Goal: Information Seeking & Learning: Learn about a topic

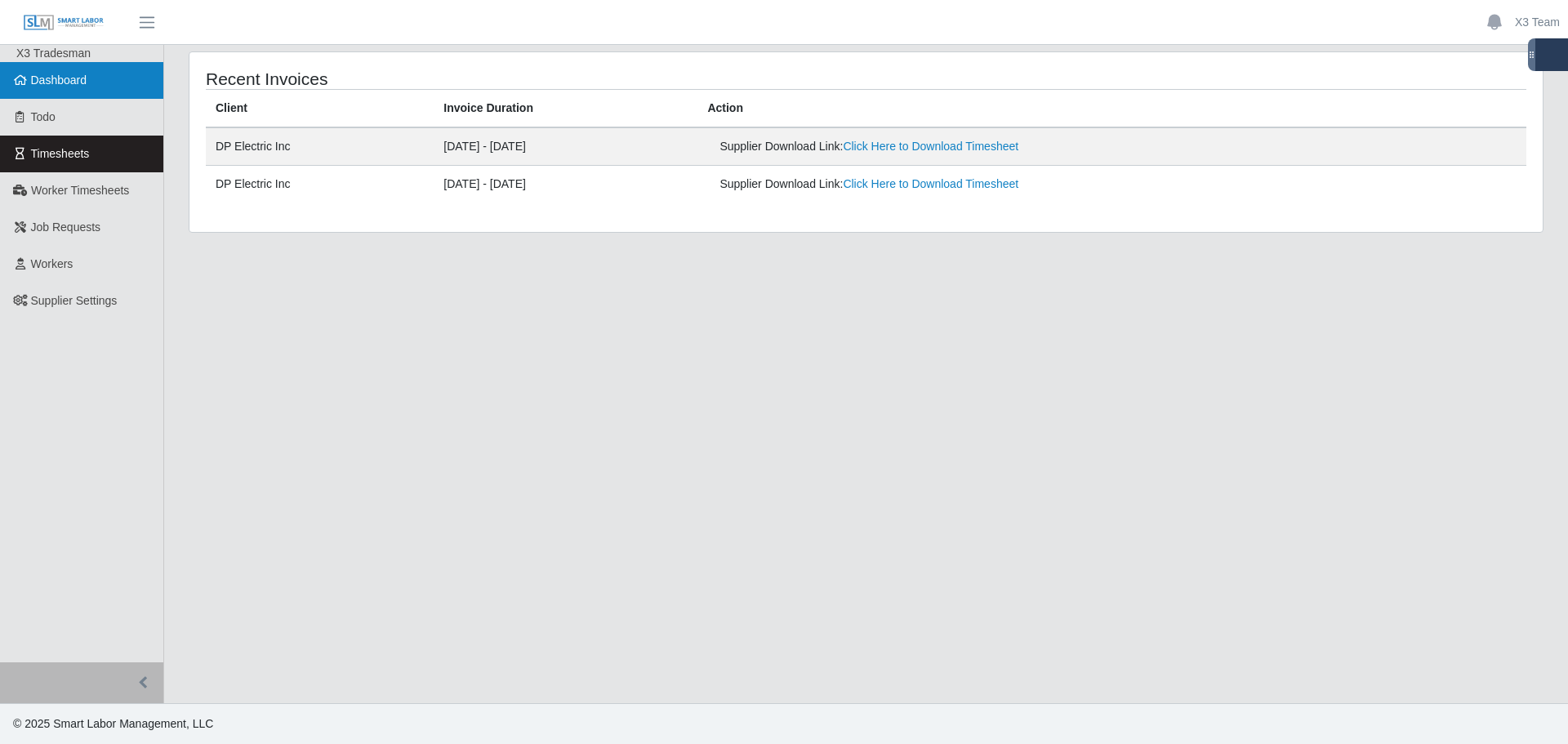
click at [62, 88] on link "Dashboard" at bounding box center [81, 80] width 163 height 36
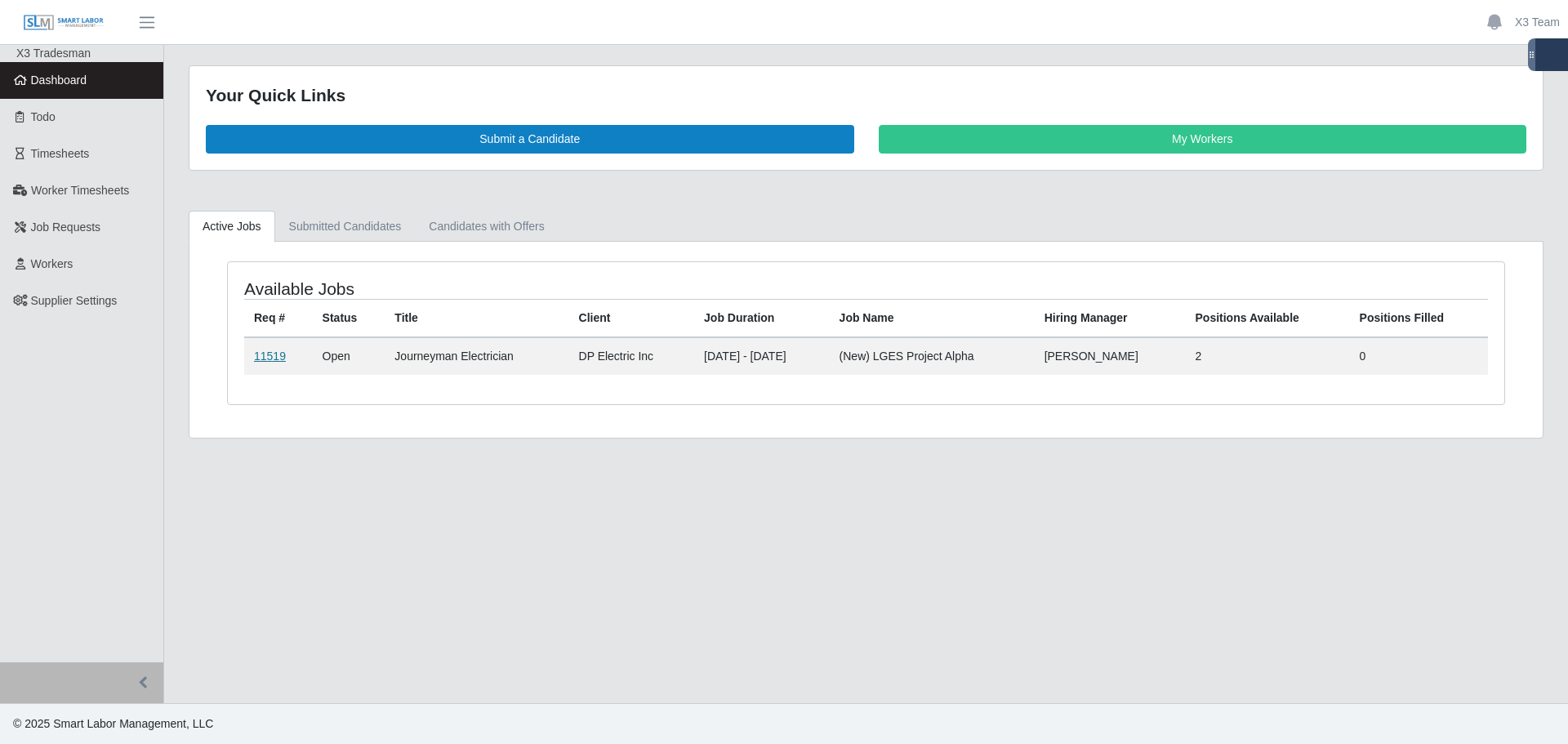
click at [266, 359] on link "11519" at bounding box center [270, 356] width 32 height 13
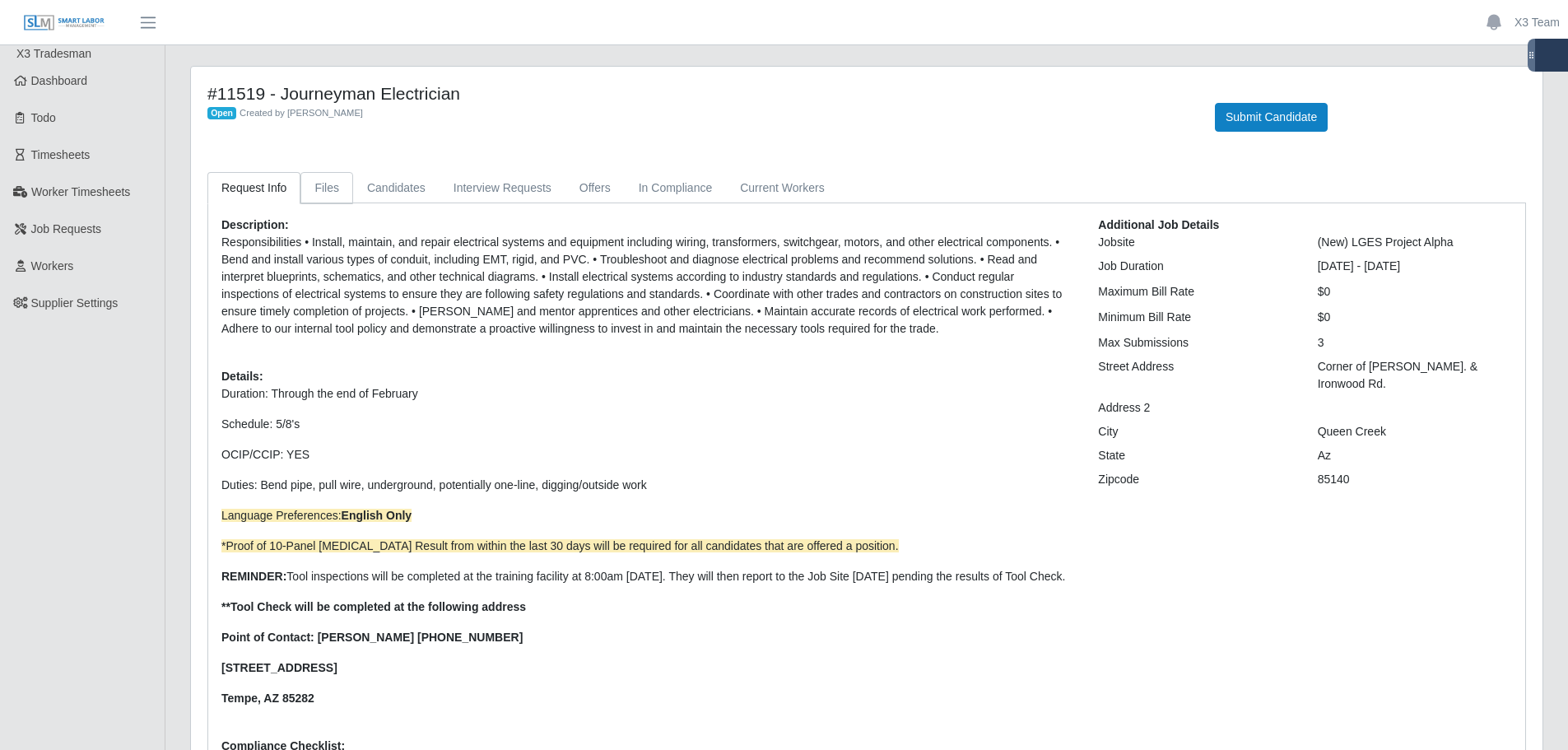
click at [319, 189] on link "Files" at bounding box center [326, 187] width 52 height 32
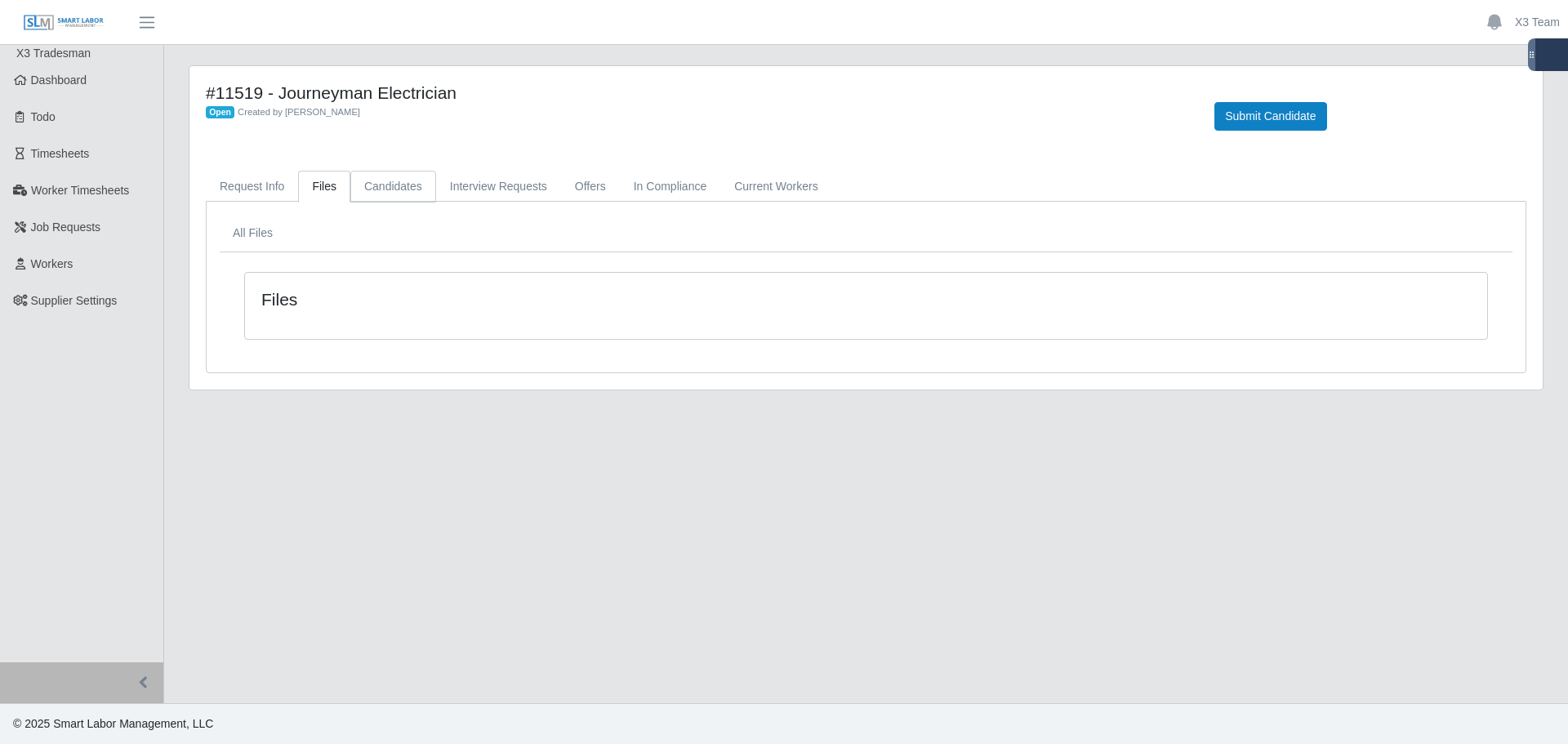
click at [363, 188] on link "Candidates" at bounding box center [394, 186] width 86 height 32
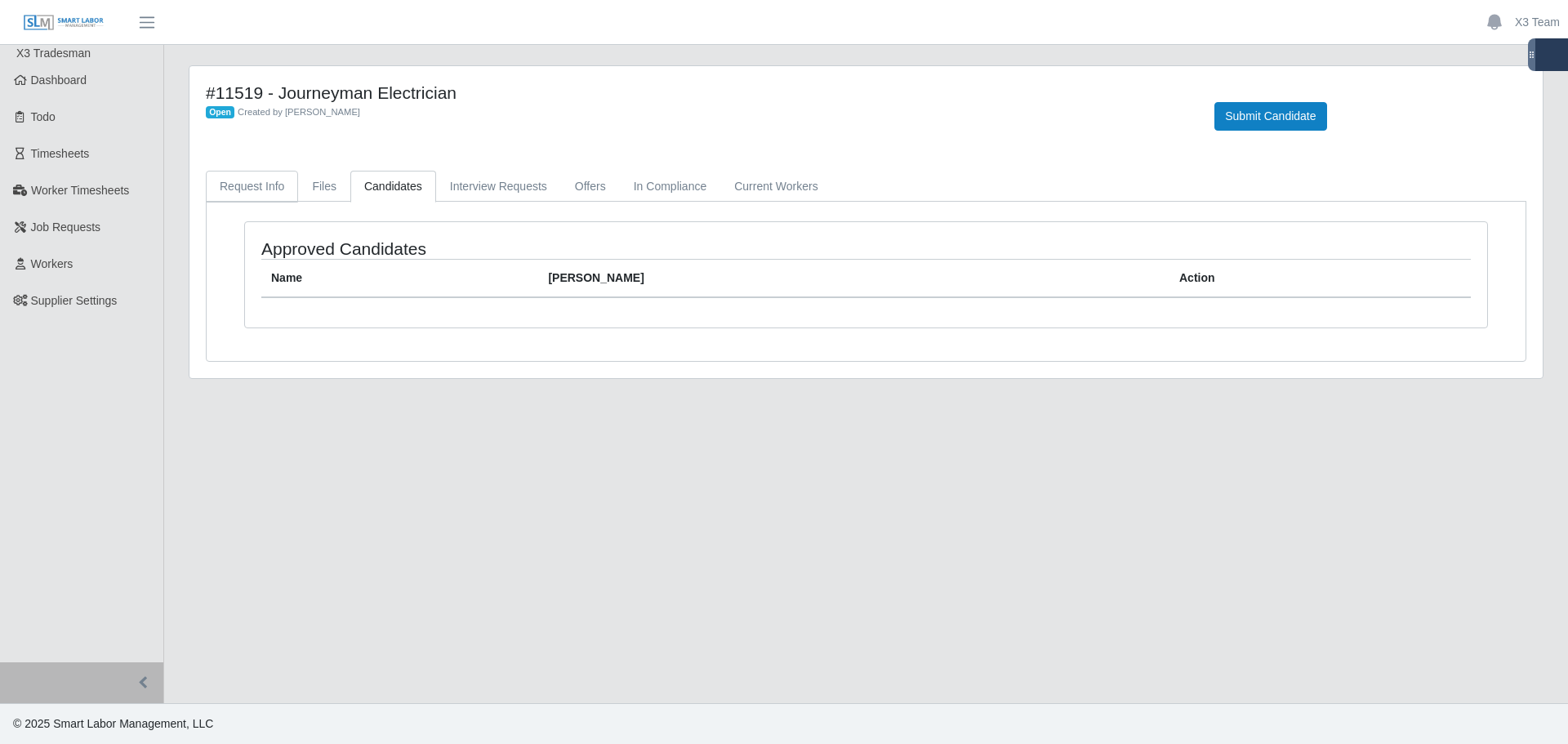
click at [280, 181] on link "Request Info" at bounding box center [251, 186] width 92 height 32
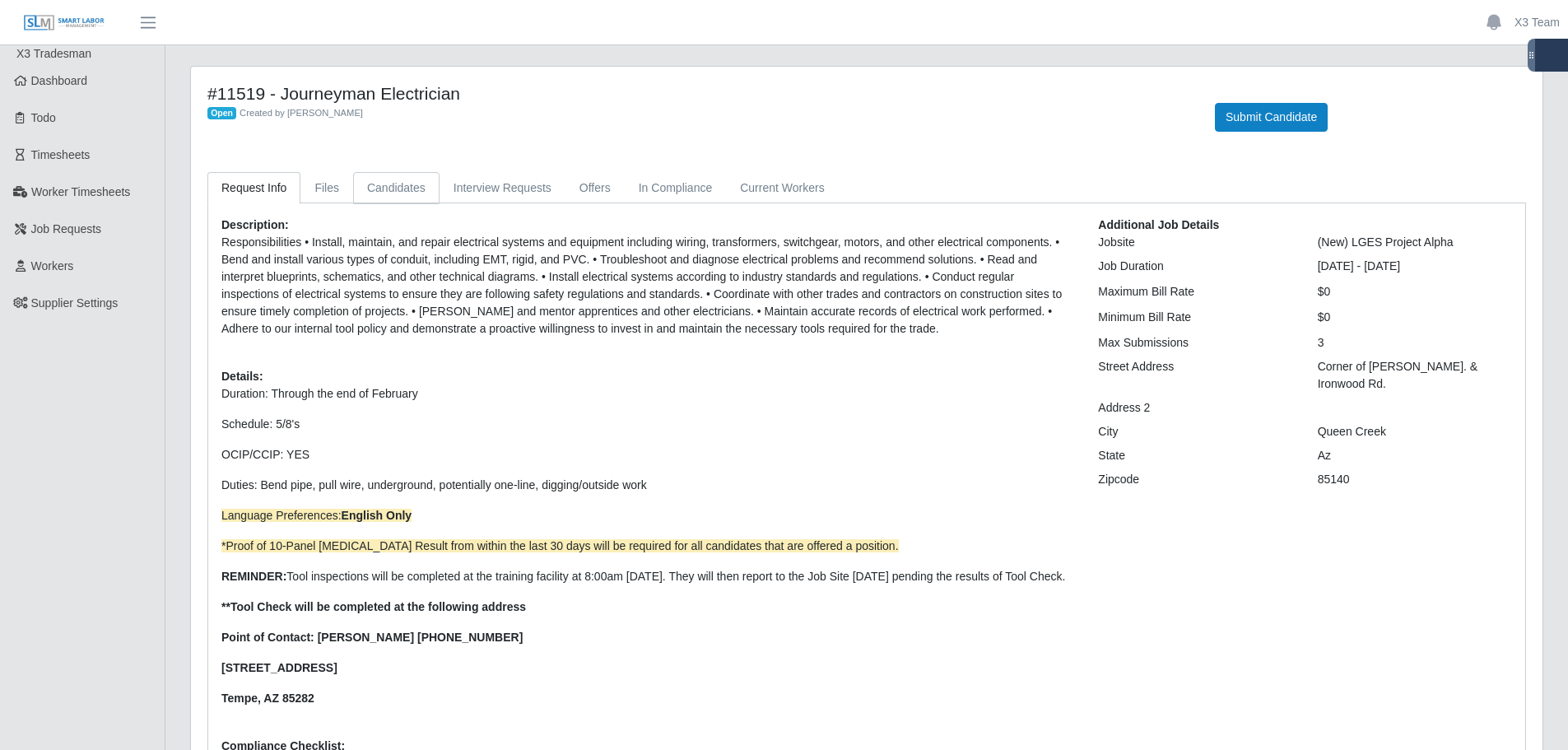
click at [432, 186] on link "Candidates" at bounding box center [397, 187] width 86 height 32
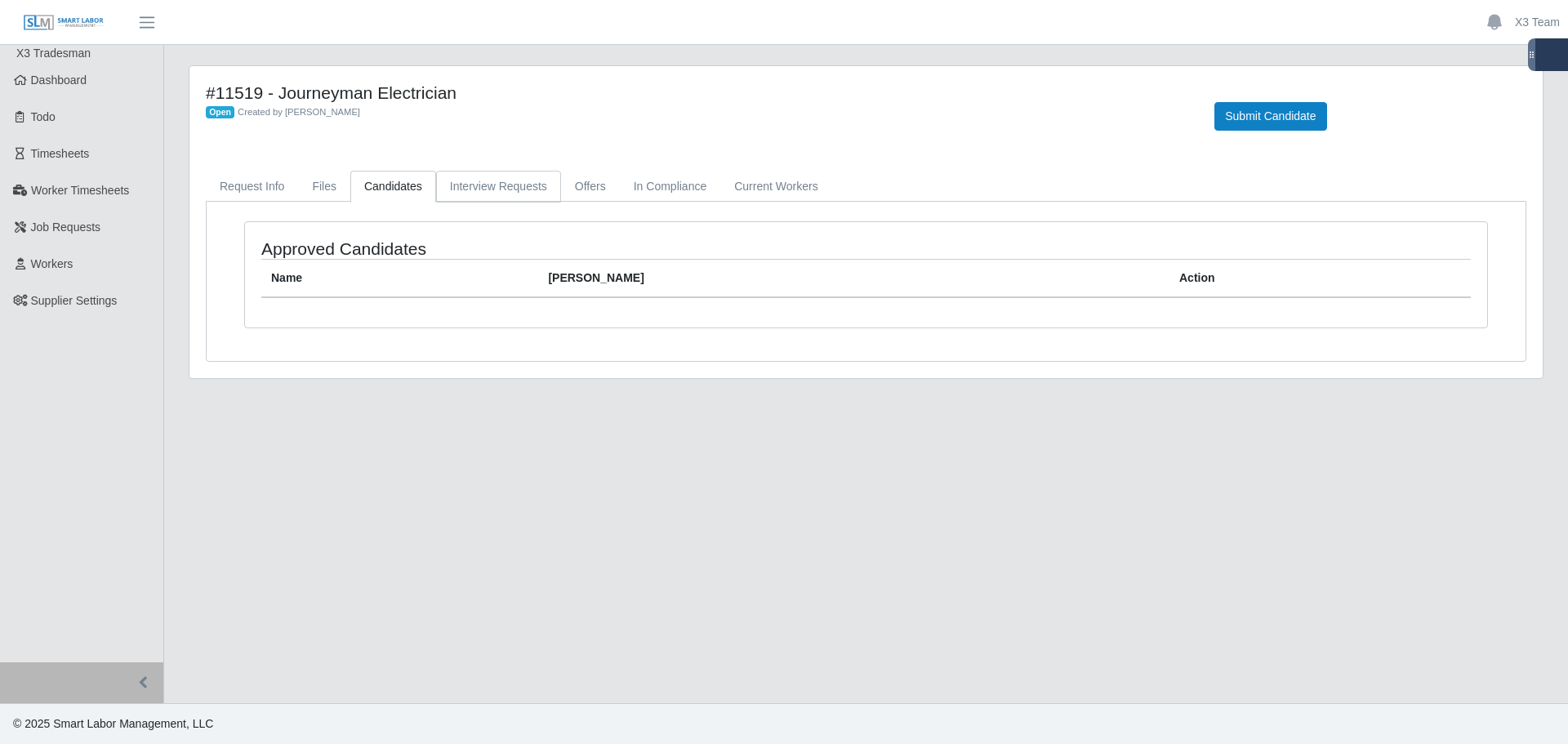
click at [497, 186] on link "Interview Requests" at bounding box center [498, 186] width 125 height 32
click at [604, 189] on link "Offers" at bounding box center [590, 186] width 59 height 32
click at [675, 190] on link "In Compliance" at bounding box center [670, 186] width 101 height 32
click at [721, 191] on link "Current Workers" at bounding box center [776, 186] width 111 height 32
click at [257, 195] on link "Request Info" at bounding box center [251, 186] width 92 height 32
